Goal: Complete application form

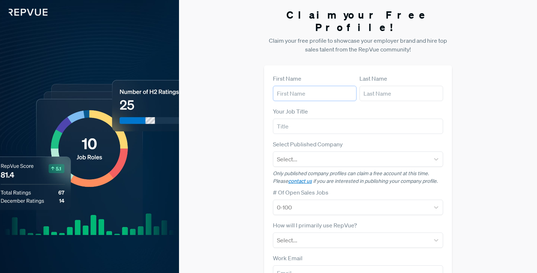
click at [317, 86] on input "text" at bounding box center [315, 93] width 84 height 15
type input "Muadh"
type input "Abdulhakim"
type input "Sales Development Manager"
click at [329, 155] on article "Select Published Company Select... Only published company profiles can claim a …" at bounding box center [358, 162] width 170 height 45
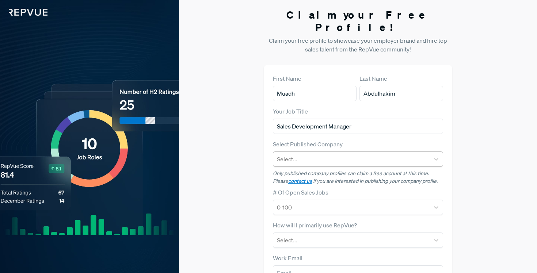
click at [327, 154] on div at bounding box center [351, 159] width 149 height 10
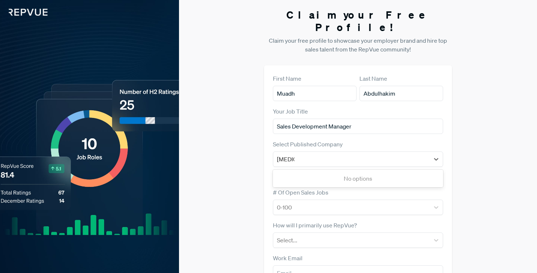
type input "[MEDICAL_DATA]"
click at [338, 140] on div "Select Published Company Select..." at bounding box center [358, 153] width 170 height 27
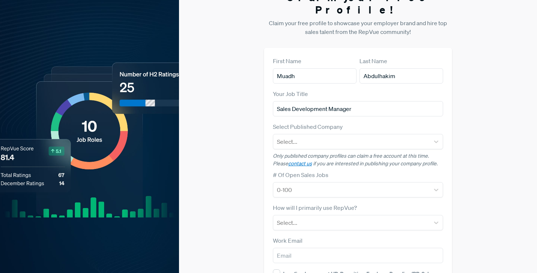
scroll to position [19, 0]
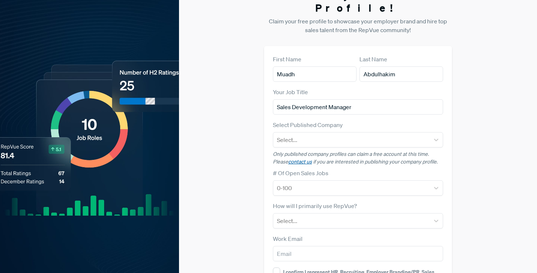
click at [300, 158] on link "contact us" at bounding box center [300, 161] width 24 height 7
click at [261, 139] on div "Claim your Free Profile! Claim your free profile to showcase your employer bran…" at bounding box center [358, 164] width 358 height 367
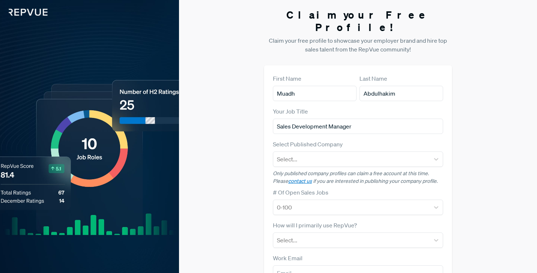
scroll to position [82, 0]
